Goal: Transaction & Acquisition: Purchase product/service

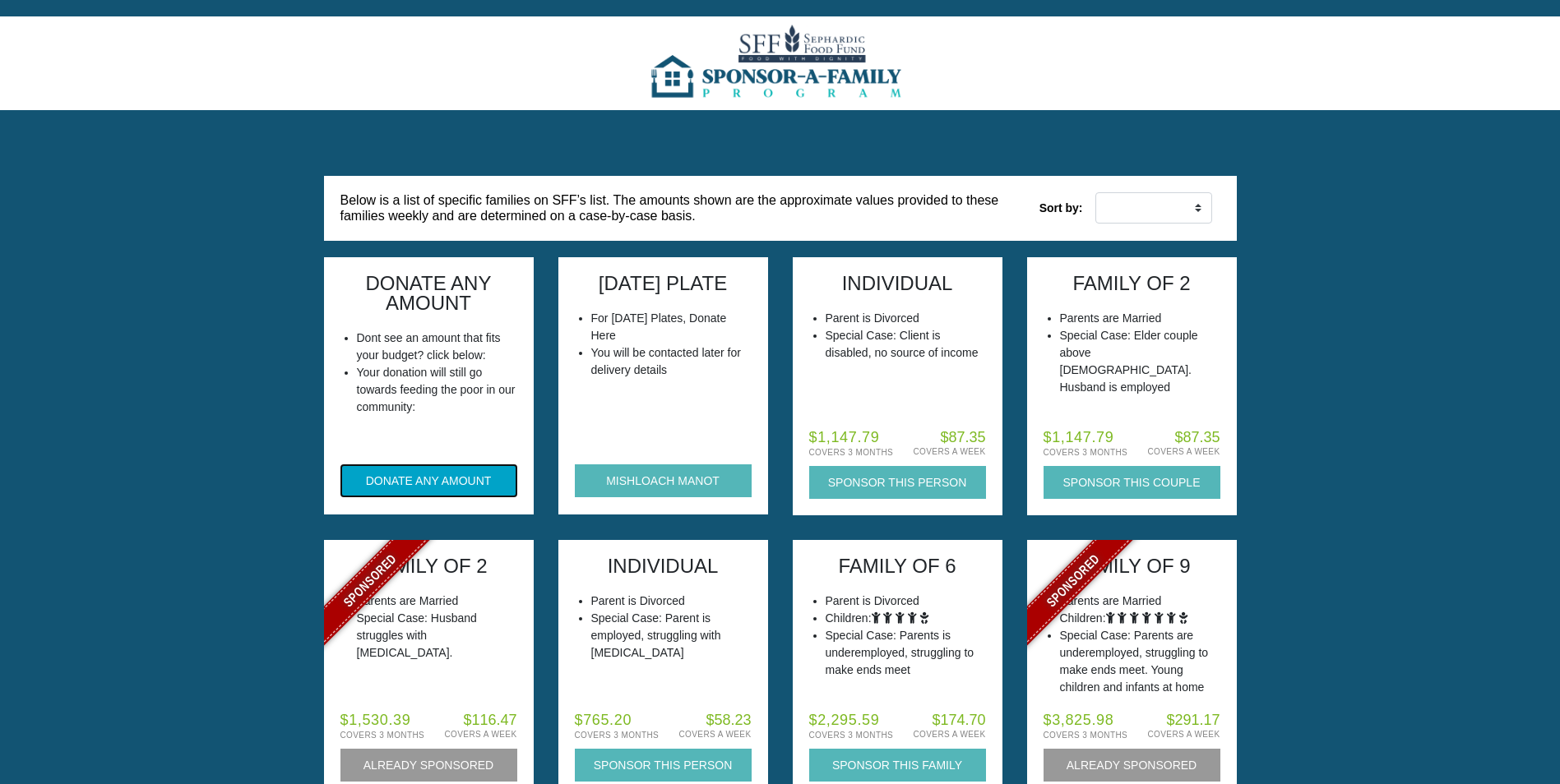
click at [424, 480] on button "DONATE ANY AMOUNT" at bounding box center [429, 480] width 177 height 33
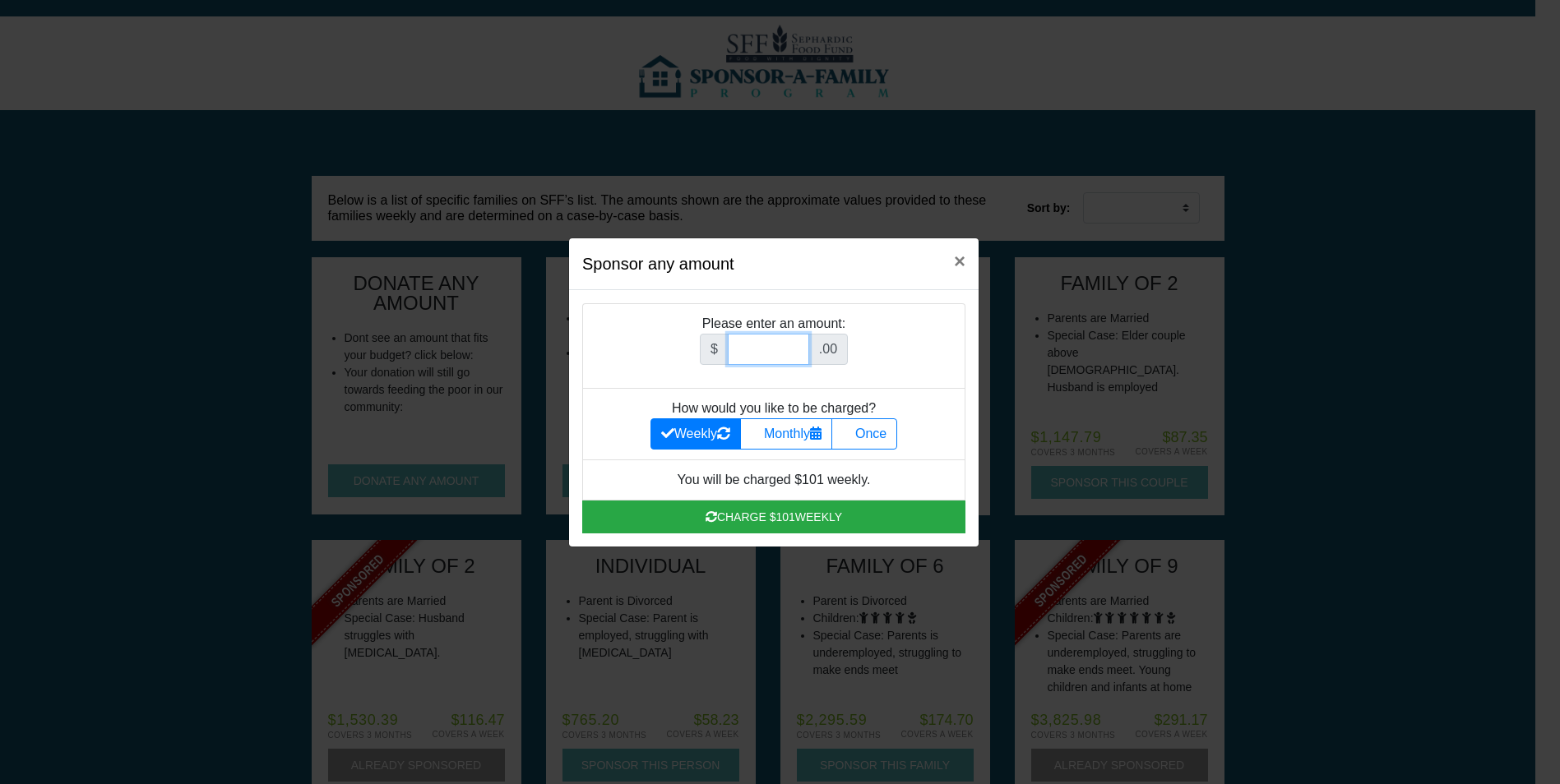
click at [778, 355] on input "Amount (to the nearest dollar)" at bounding box center [768, 349] width 82 height 31
type input "152"
click at [886, 442] on label "Once" at bounding box center [863, 434] width 65 height 31
click at [852, 435] on input "Once" at bounding box center [847, 429] width 11 height 11
radio input "true"
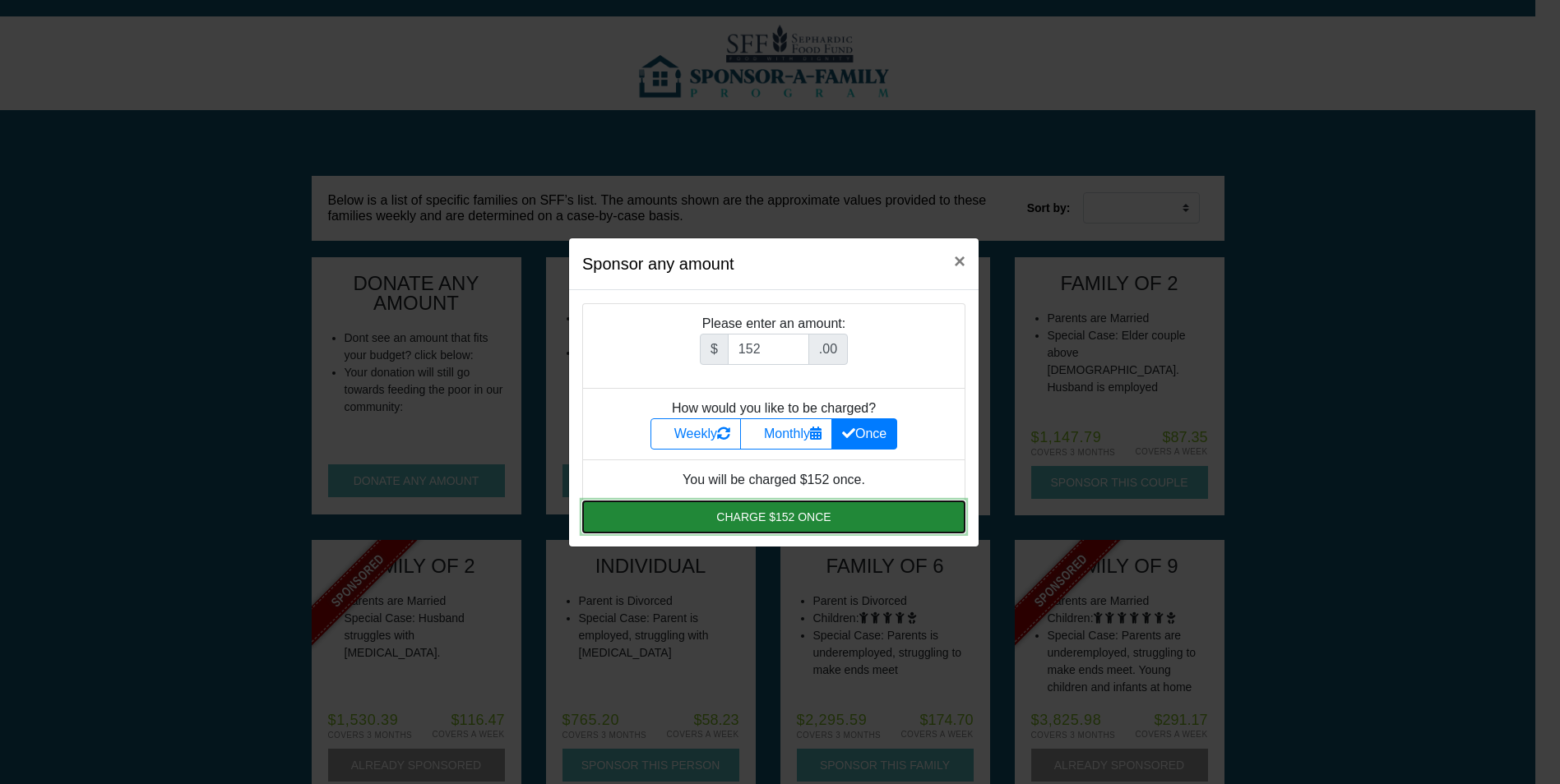
click at [779, 515] on button "Charge $152 once" at bounding box center [773, 517] width 383 height 33
click at [771, 516] on button "Charge $152 once" at bounding box center [773, 517] width 383 height 33
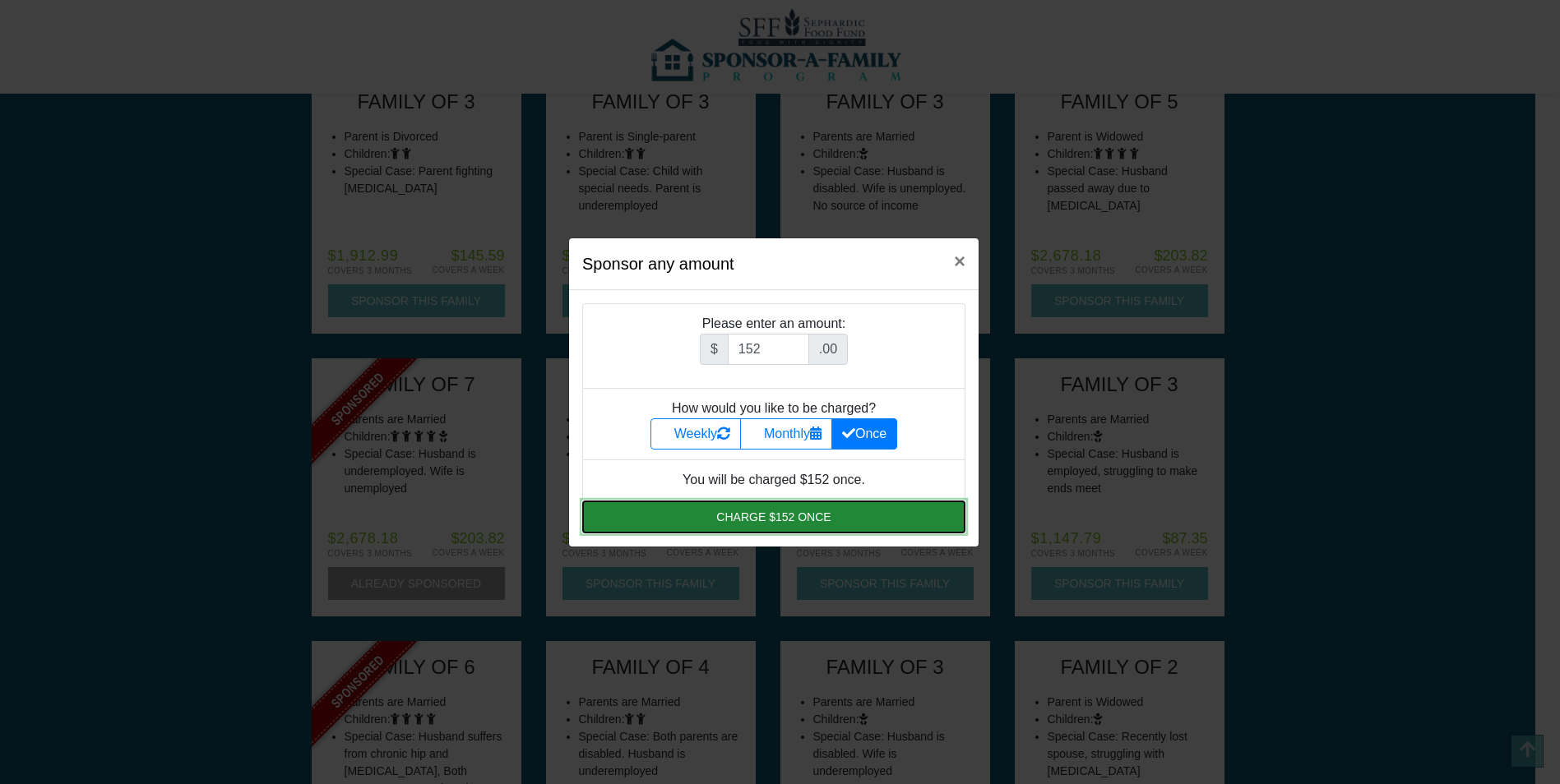
scroll to position [657, 0]
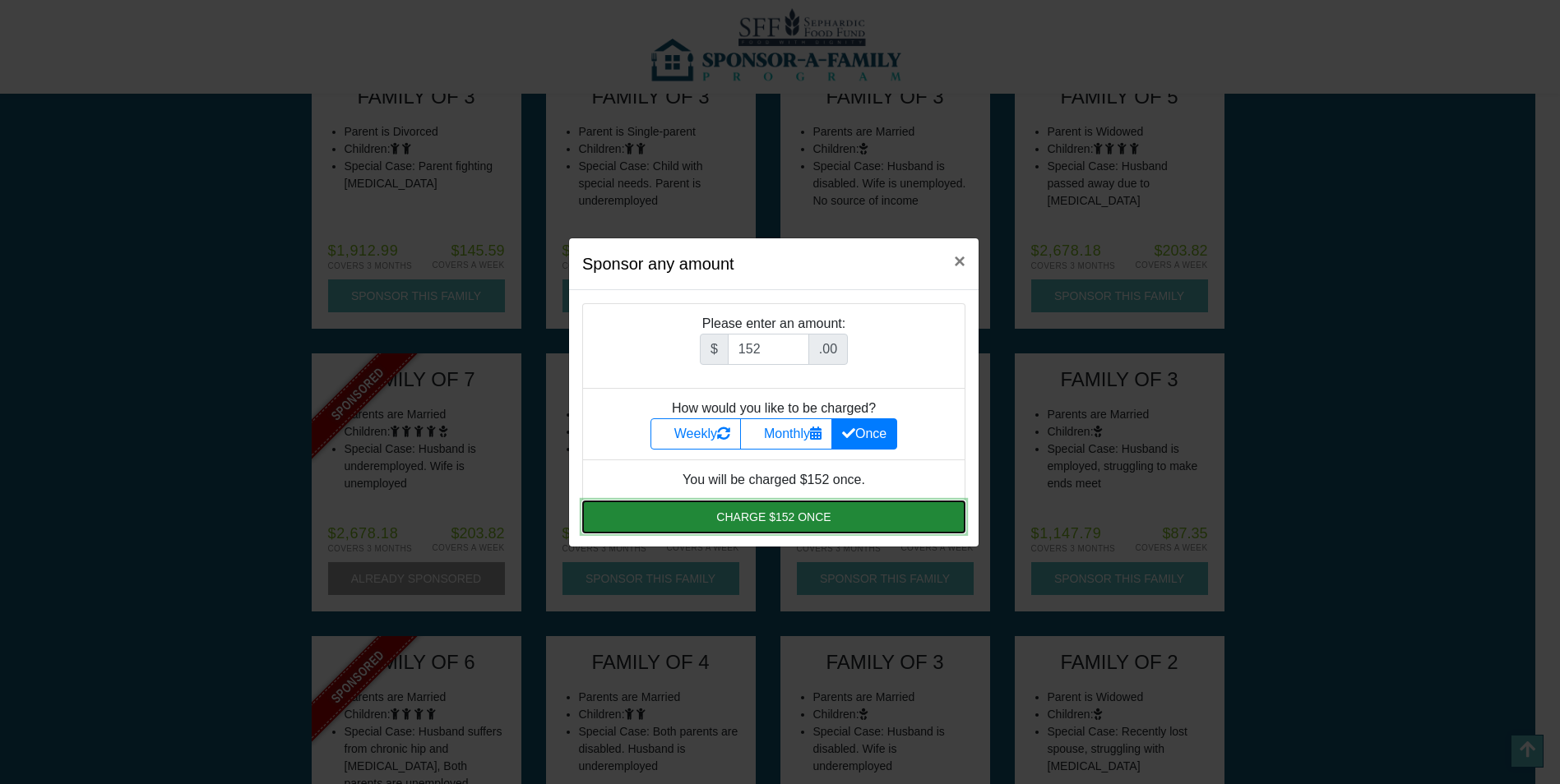
click at [777, 514] on button "Charge $152 once" at bounding box center [773, 517] width 383 height 33
